Goal: Information Seeking & Learning: Find specific fact

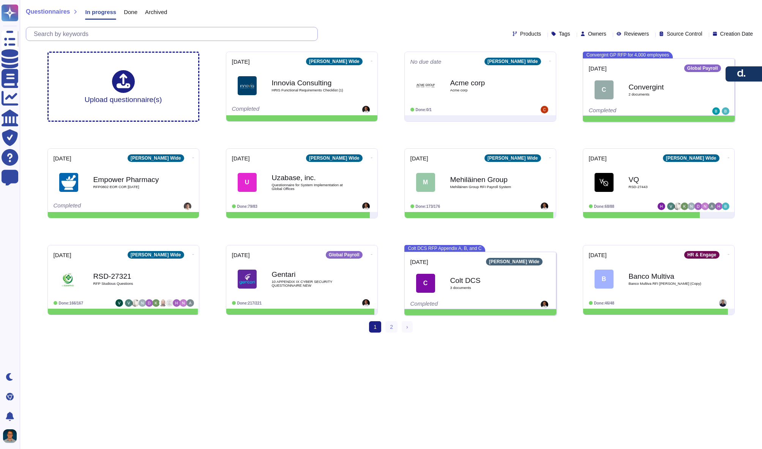
click at [147, 30] on input "text" at bounding box center [173, 33] width 287 height 13
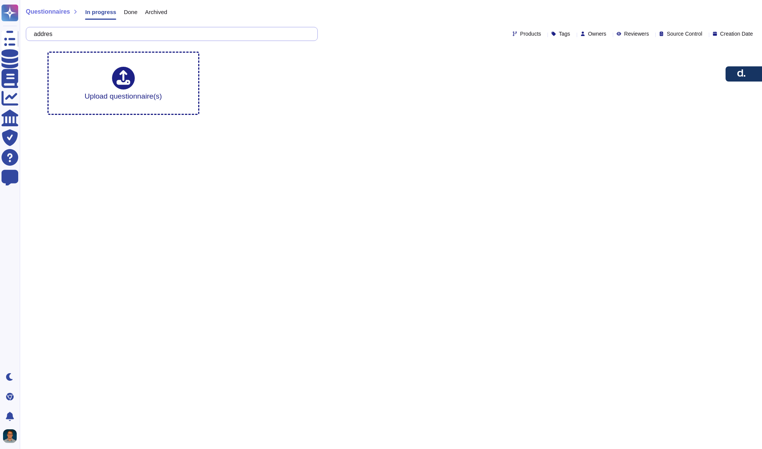
type input "address"
click at [129, 10] on span "Done" at bounding box center [131, 12] width 14 height 6
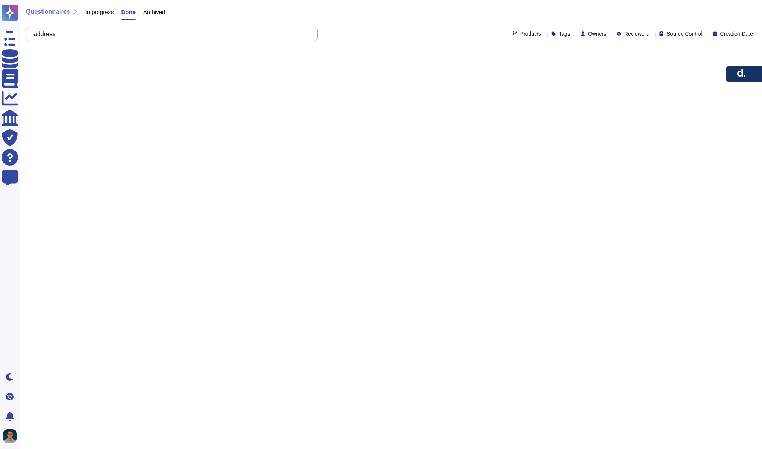
click at [97, 35] on input "address" at bounding box center [170, 33] width 280 height 13
click at [43, 34] on input "address" at bounding box center [170, 33] width 280 height 13
click at [30, 35] on icon at bounding box center [30, 35] width 0 height 0
click at [86, 36] on input "address" at bounding box center [170, 33] width 280 height 13
click at [138, 36] on input "address" at bounding box center [170, 33] width 280 height 13
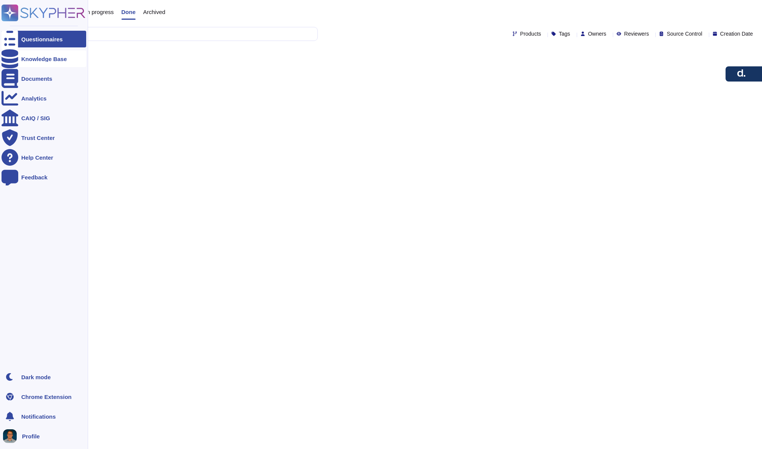
click at [36, 61] on div "Knowledge Base" at bounding box center [44, 59] width 46 height 6
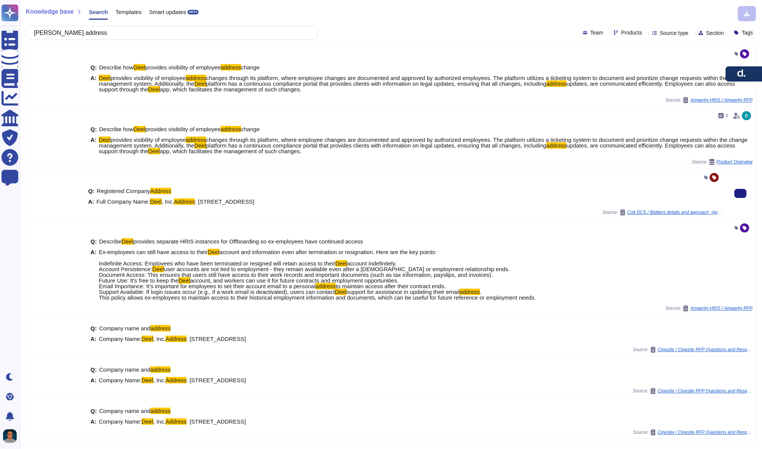
drag, startPoint x: 268, startPoint y: 208, endPoint x: 121, endPoint y: 208, distance: 147.3
click at [121, 205] on div "A: Full Company Name: [PERSON_NAME] , Inc. Address : [STREET_ADDRESS]" at bounding box center [405, 202] width 634 height 6
copy span "[STREET_ADDRESS]"
click at [171, 38] on input "[PERSON_NAME] address" at bounding box center [170, 32] width 280 height 13
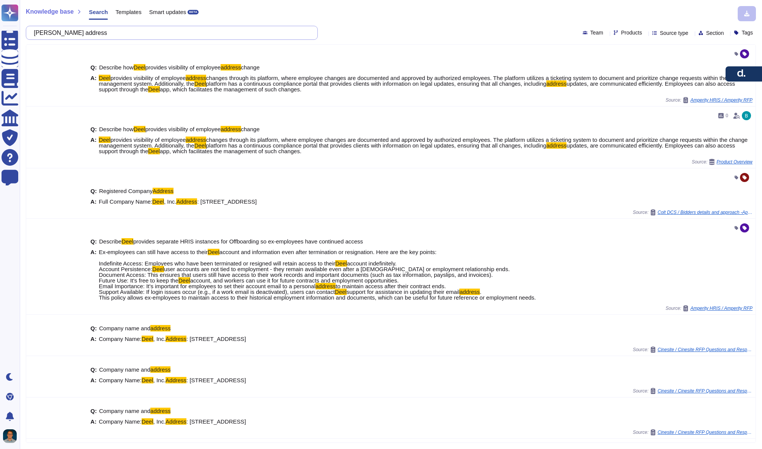
click at [171, 38] on input "[PERSON_NAME] address" at bounding box center [170, 32] width 280 height 13
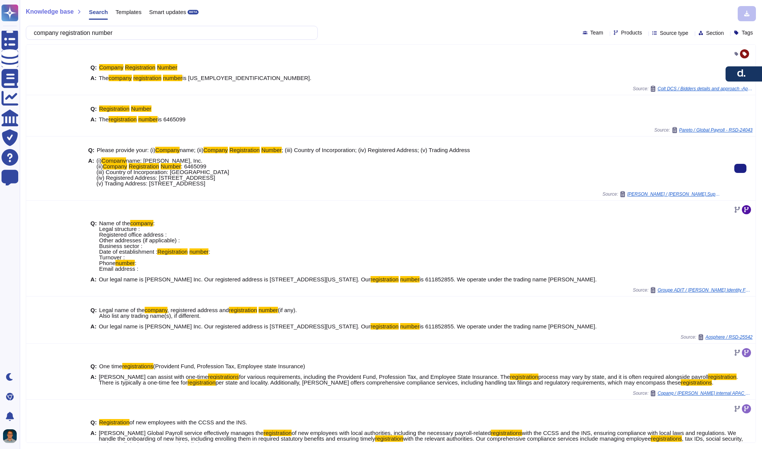
click at [204, 166] on span ": 6465099 (iii) Country of Incorporation: [GEOGRAPHIC_DATA] (iv) Registered Add…" at bounding box center [162, 175] width 133 height 24
copy span "6465099"
click at [120, 32] on input "company registration number" at bounding box center [170, 32] width 280 height 13
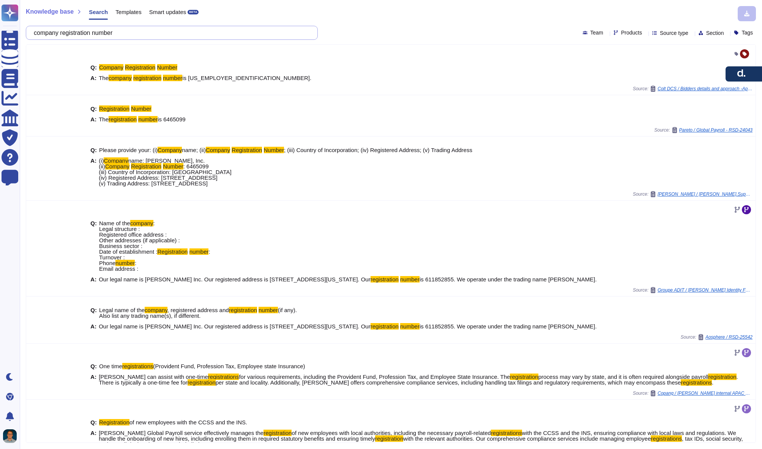
click at [120, 32] on input "company registration number" at bounding box center [170, 32] width 280 height 13
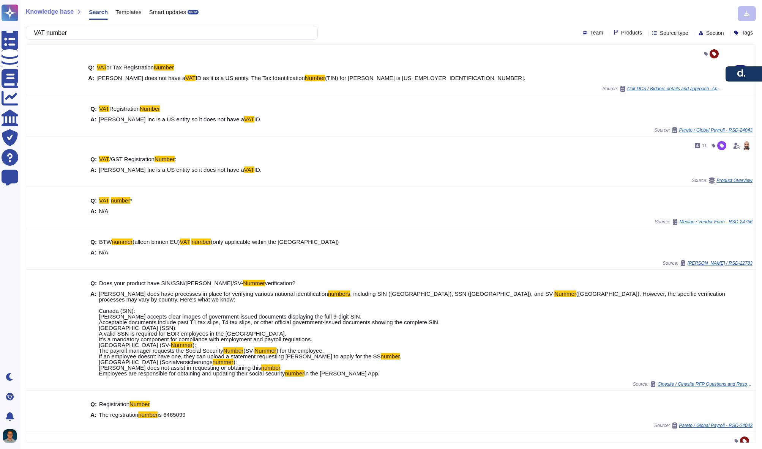
type input "VAT number"
drag, startPoint x: 218, startPoint y: 79, endPoint x: 97, endPoint y: 76, distance: 120.7
click at [97, 76] on span "[PERSON_NAME] does not have a VAT ID as it is a US entity. The Tax Identificati…" at bounding box center [310, 78] width 429 height 6
copy span "[PERSON_NAME] does not have a VAT ID as it is a US entity"
